Goal: Task Accomplishment & Management: Manage account settings

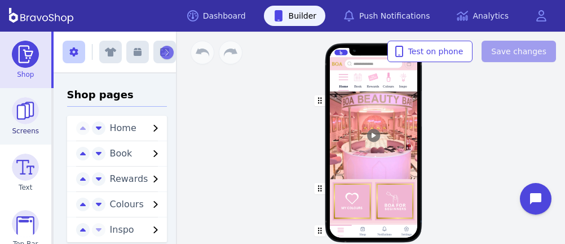
scroll to position [182, 0]
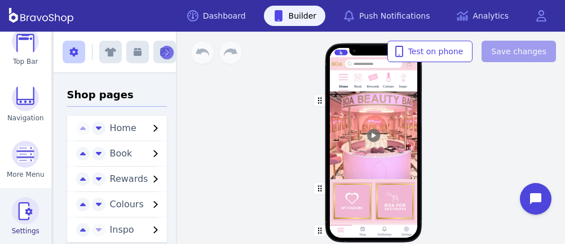
click at [16, 219] on img at bounding box center [25, 210] width 27 height 27
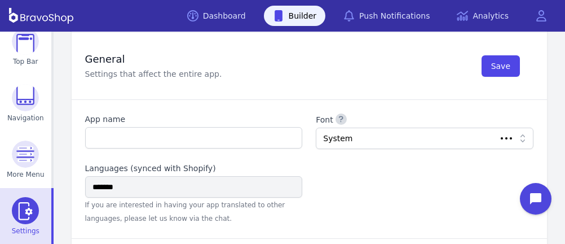
type input "**********"
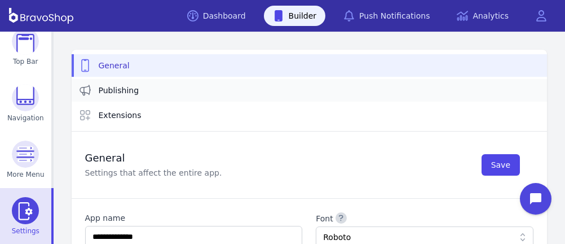
click at [122, 85] on span "Publishing" at bounding box center [119, 90] width 41 height 11
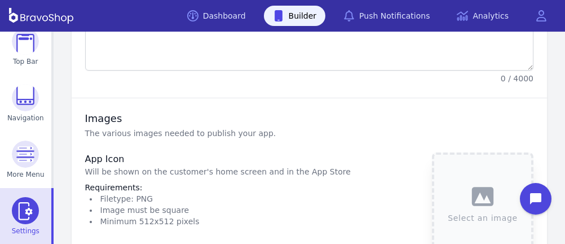
type textarea "**********"
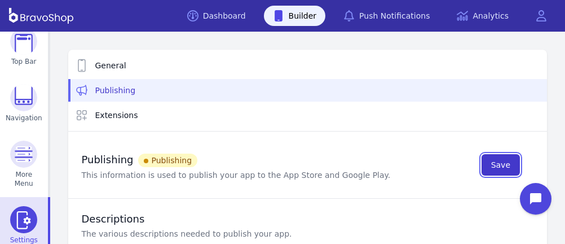
click at [496, 161] on span "Save" at bounding box center [500, 164] width 19 height 11
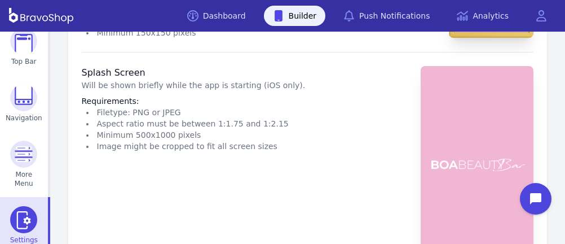
scroll to position [719, 0]
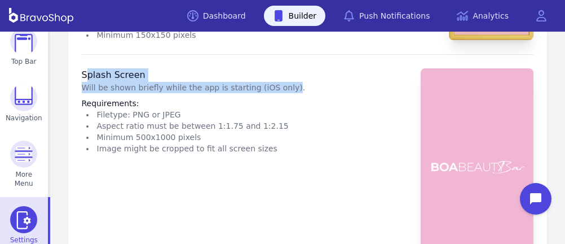
drag, startPoint x: 84, startPoint y: 69, endPoint x: 275, endPoint y: 83, distance: 191.2
click at [275, 83] on div "Splash Screen Will be shown briefly while the app is starting (iOS only). Requi…" at bounding box center [194, 111] width 224 height 86
copy div "plash Screen Will be shown briefly while the app is starting (iOS only)"
click at [299, 152] on li "Splash Screen Will be shown briefly while the app is starting (iOS only). Requi…" at bounding box center [308, 172] width 453 height 236
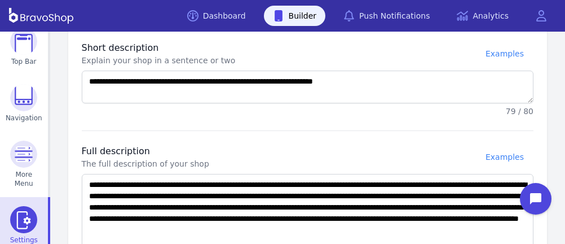
scroll to position [0, 0]
